Goal: Transaction & Acquisition: Download file/media

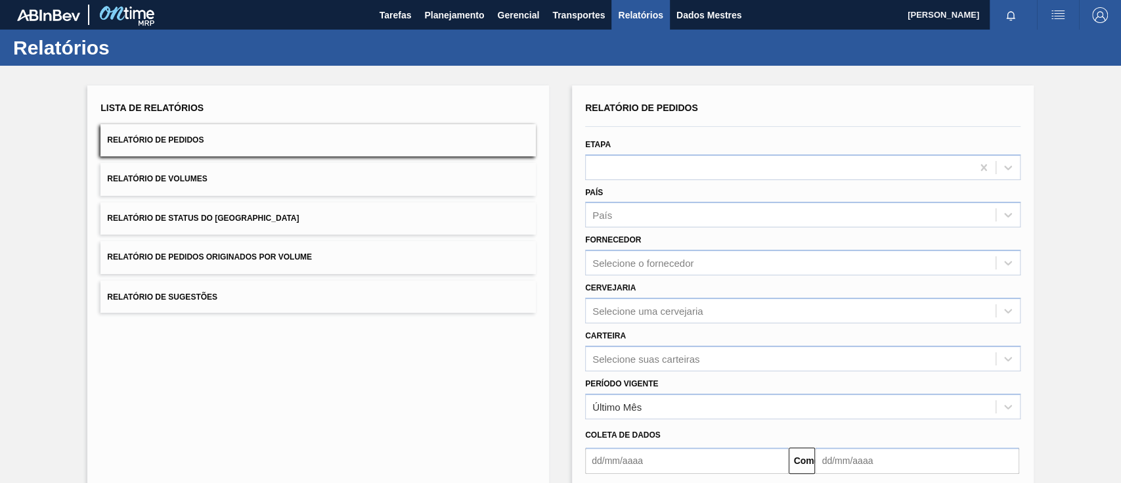
click at [292, 266] on button "Relatório de Pedidos Originados por Volume" at bounding box center [317, 257] width 435 height 32
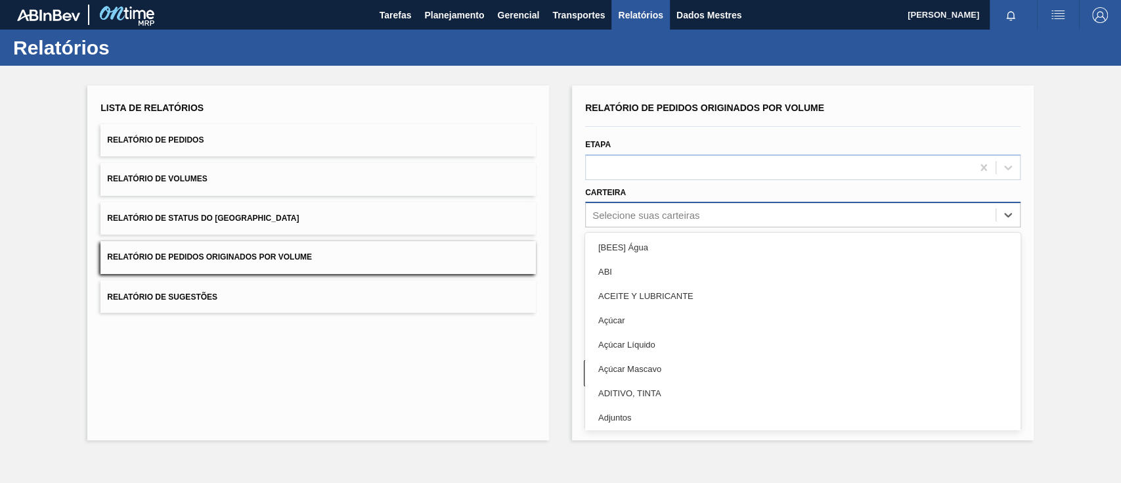
click at [657, 213] on font "Selecione suas carteiras" at bounding box center [645, 214] width 107 height 11
type input "garr"
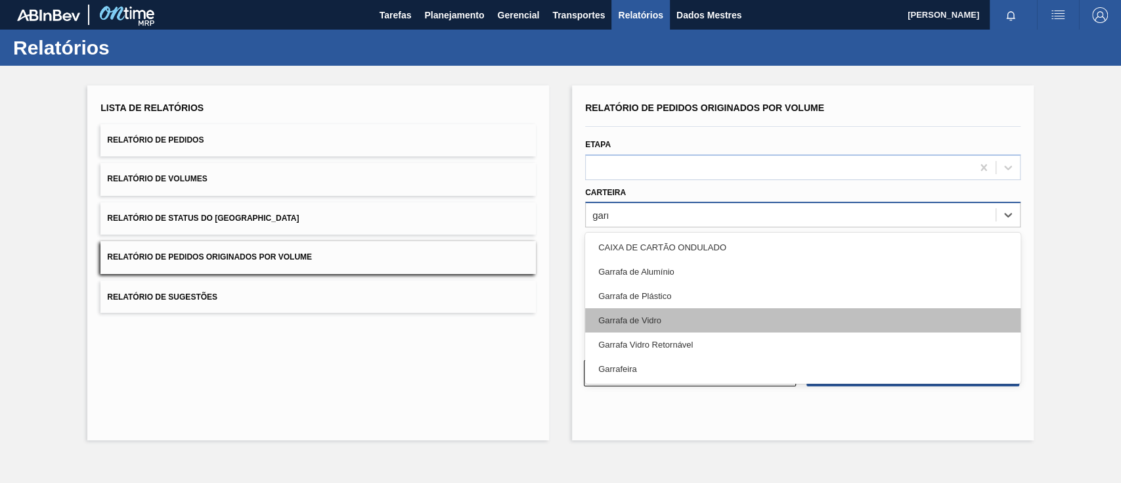
click at [644, 308] on div "Garrafa de Vidro" at bounding box center [802, 320] width 435 height 24
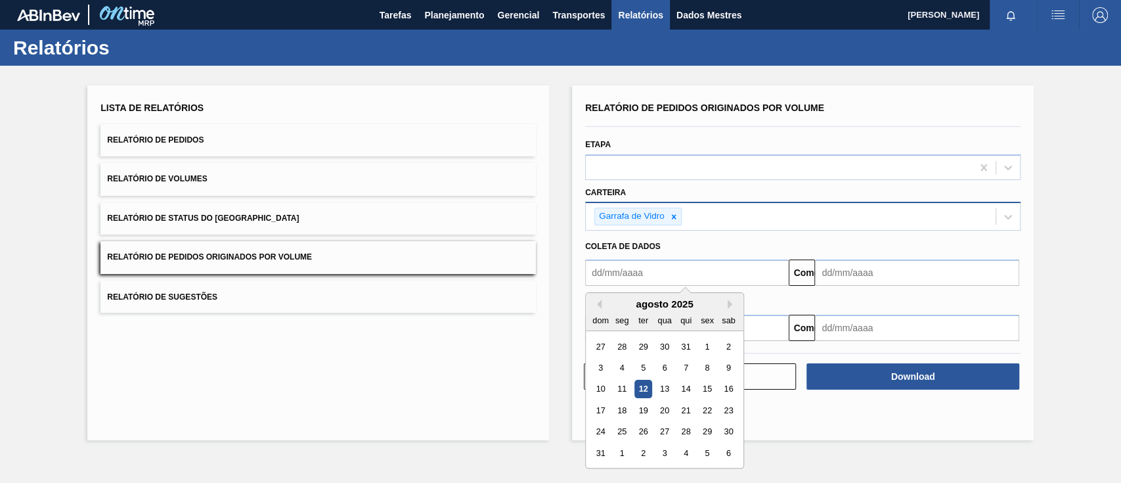
click at [644, 275] on input "text" at bounding box center [687, 272] width 204 height 26
click at [705, 344] on font "1" at bounding box center [707, 346] width 5 height 10
type input "[DATE]"
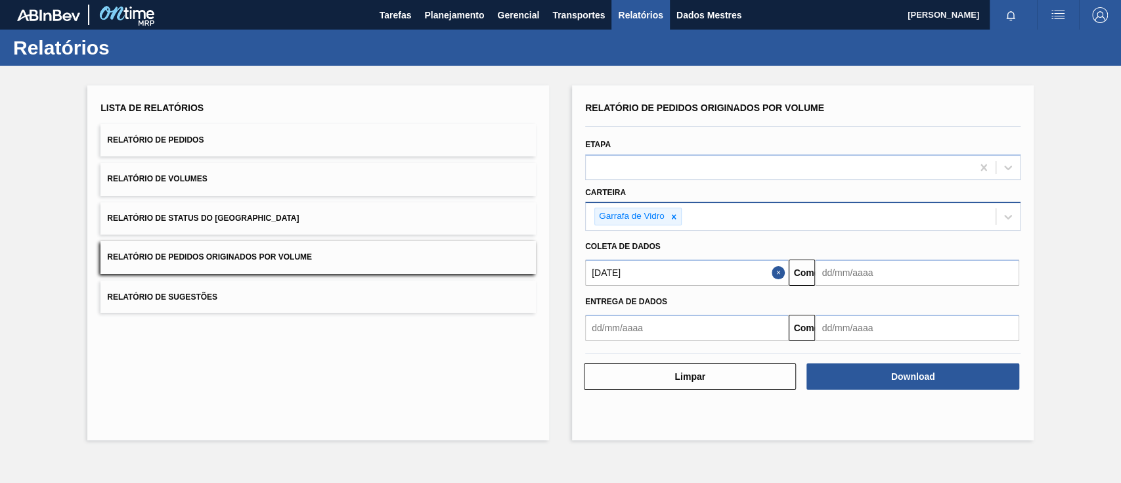
click at [854, 271] on input "text" at bounding box center [917, 272] width 204 height 26
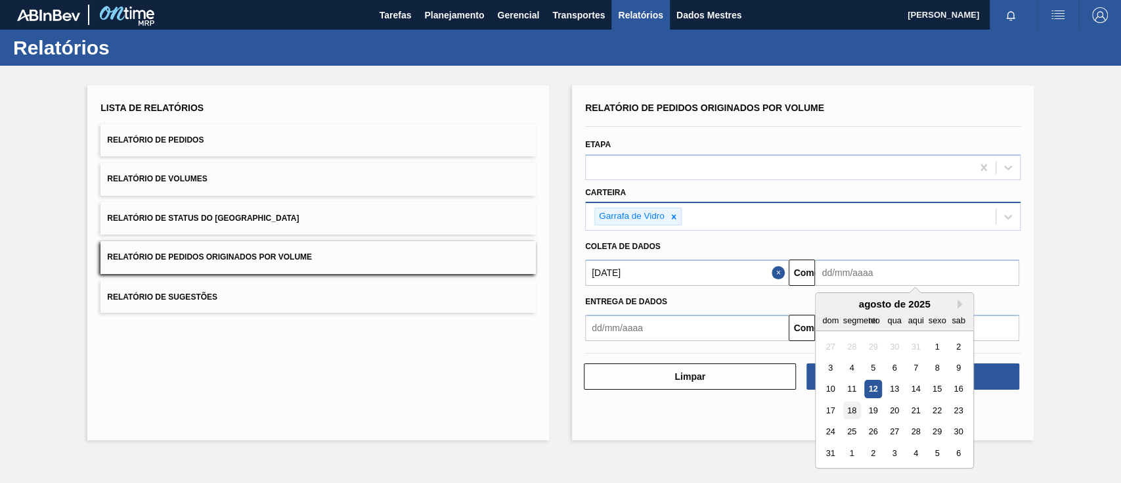
click at [855, 409] on font "18" at bounding box center [851, 410] width 9 height 10
type input "[DATE]"
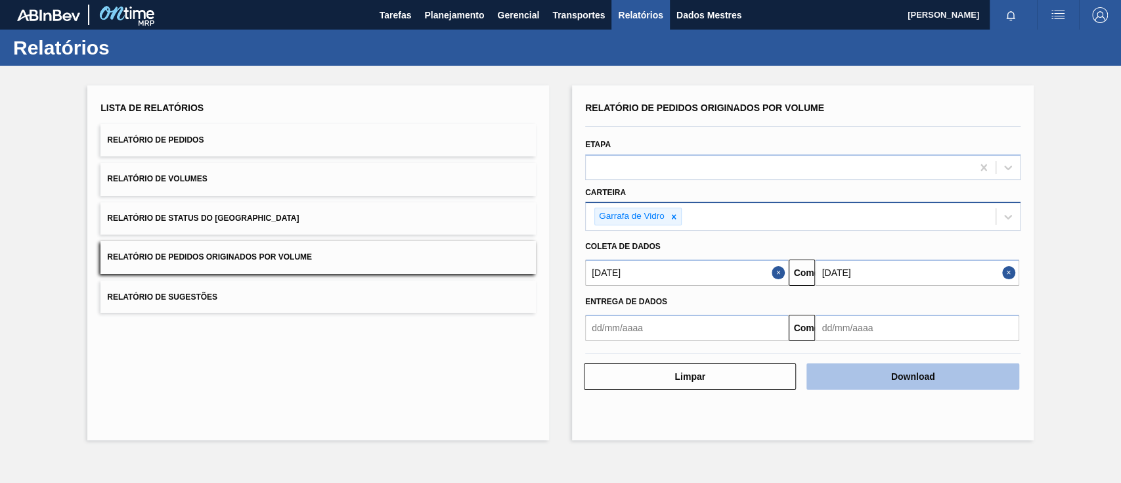
click at [972, 371] on button "Download" at bounding box center [912, 376] width 212 height 26
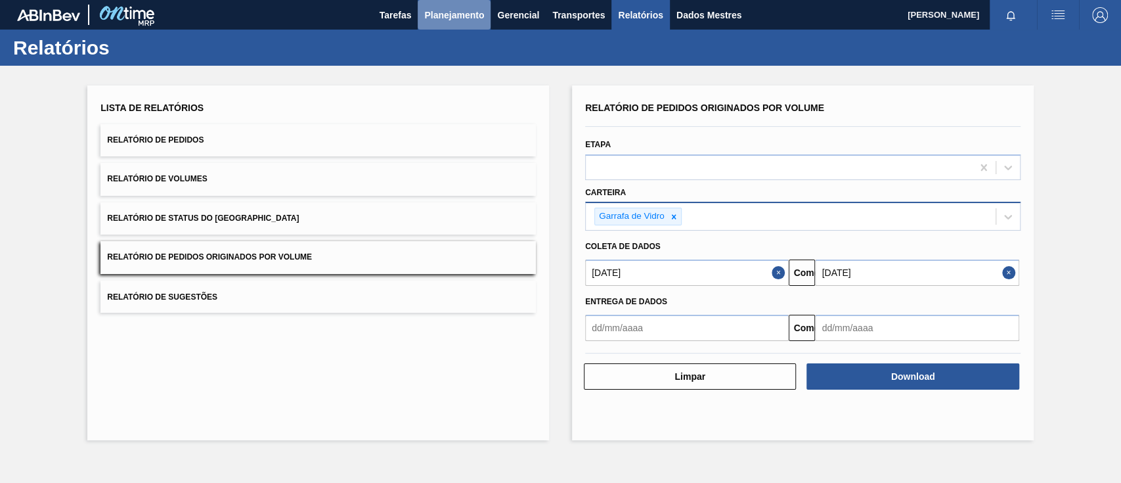
click at [441, 12] on font "Planejamento" at bounding box center [454, 15] width 60 height 11
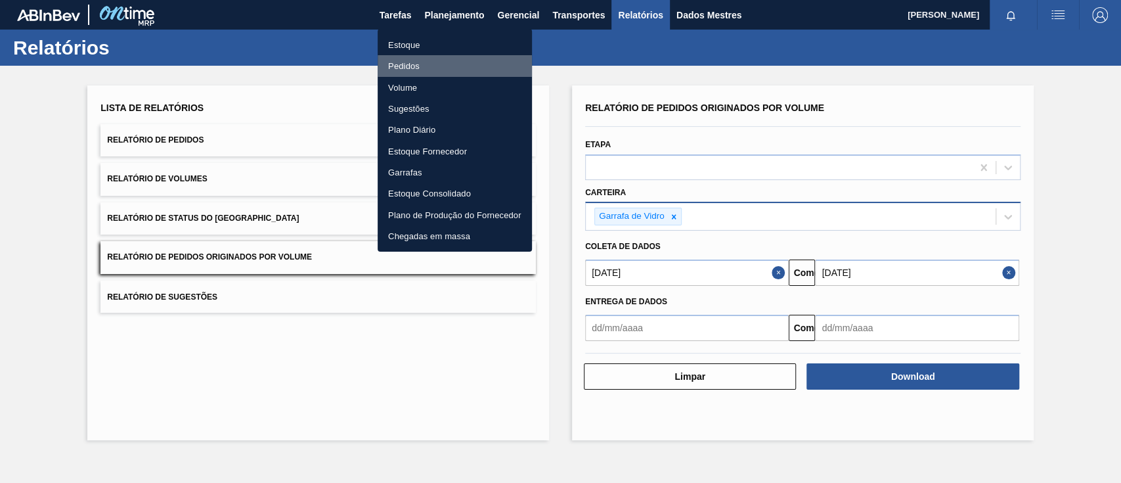
click at [400, 62] on font "Pedidos" at bounding box center [404, 66] width 32 height 10
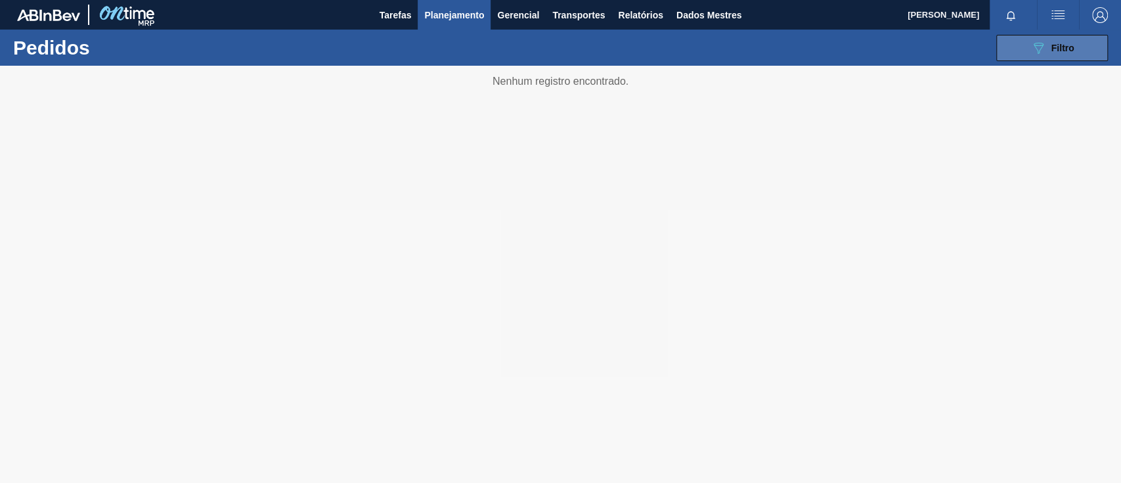
click at [1047, 49] on div "089F7B8B-B2A5-4AFE-B5C0-19BA573D28AC Filtro" at bounding box center [1052, 48] width 44 height 16
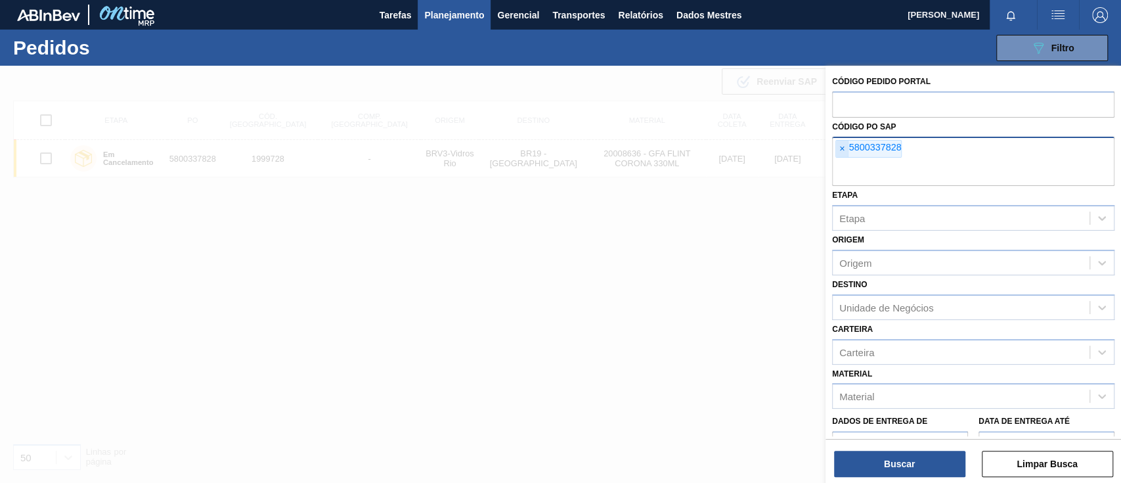
click at [841, 148] on font "×" at bounding box center [841, 148] width 5 height 11
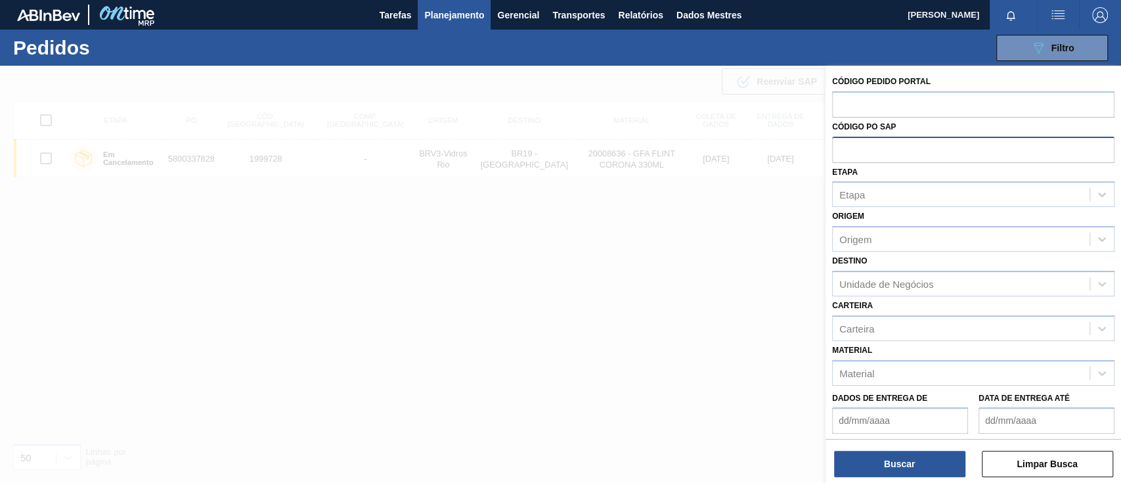
paste input "text"
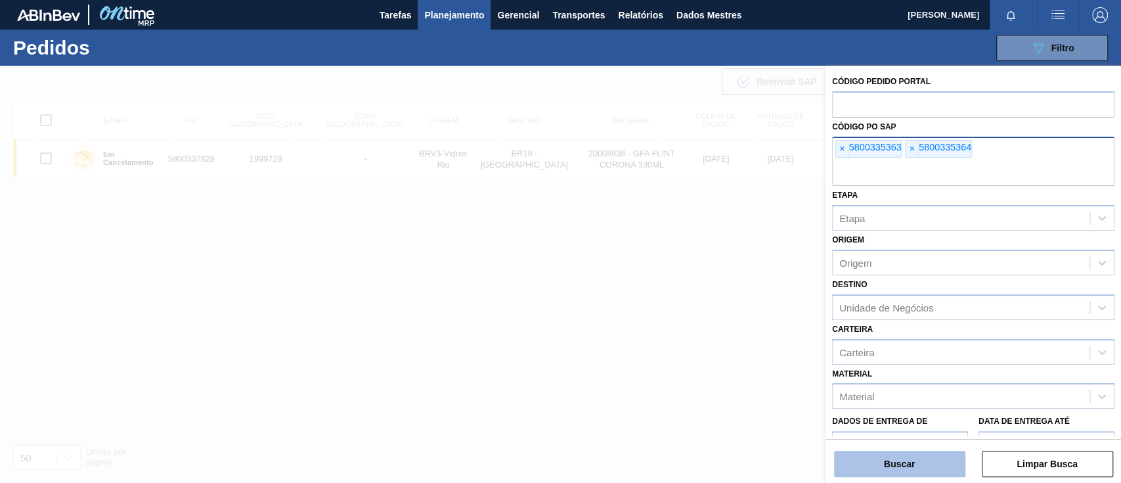
click at [905, 458] on font "Buscar" at bounding box center [899, 463] width 31 height 11
